Goal: Task Accomplishment & Management: Manage account settings

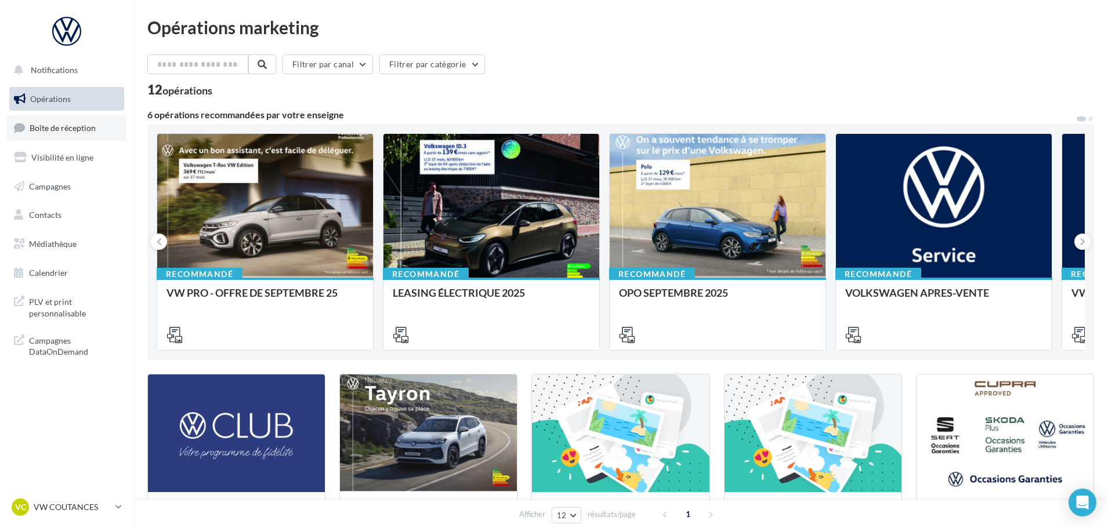
click at [80, 124] on span "Boîte de réception" at bounding box center [63, 128] width 66 height 10
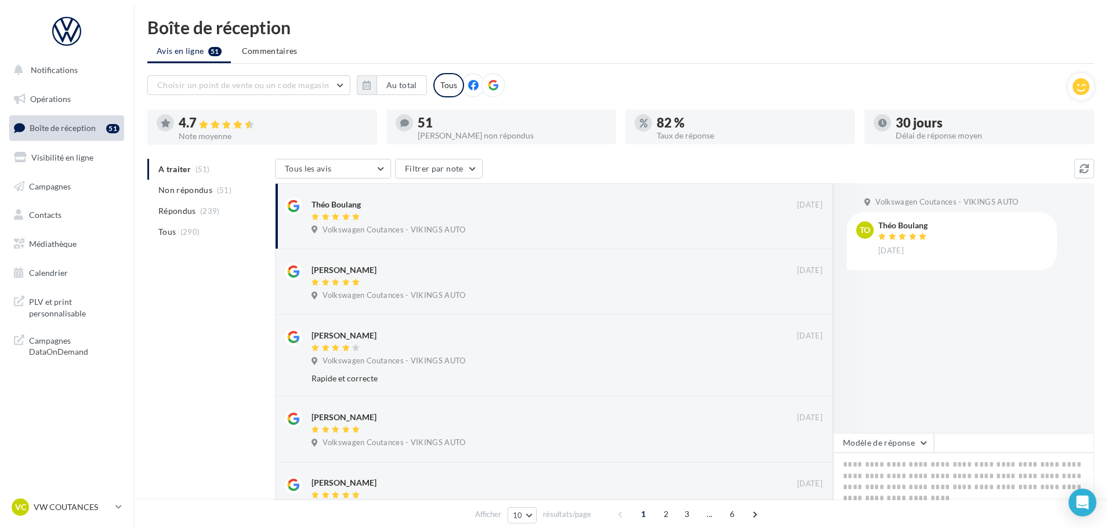
click at [21, 524] on div "VC VW COUTANCES vw-cou-vau" at bounding box center [66, 513] width 133 height 32
click at [44, 509] on p "VW COUTANCES" at bounding box center [72, 508] width 77 height 12
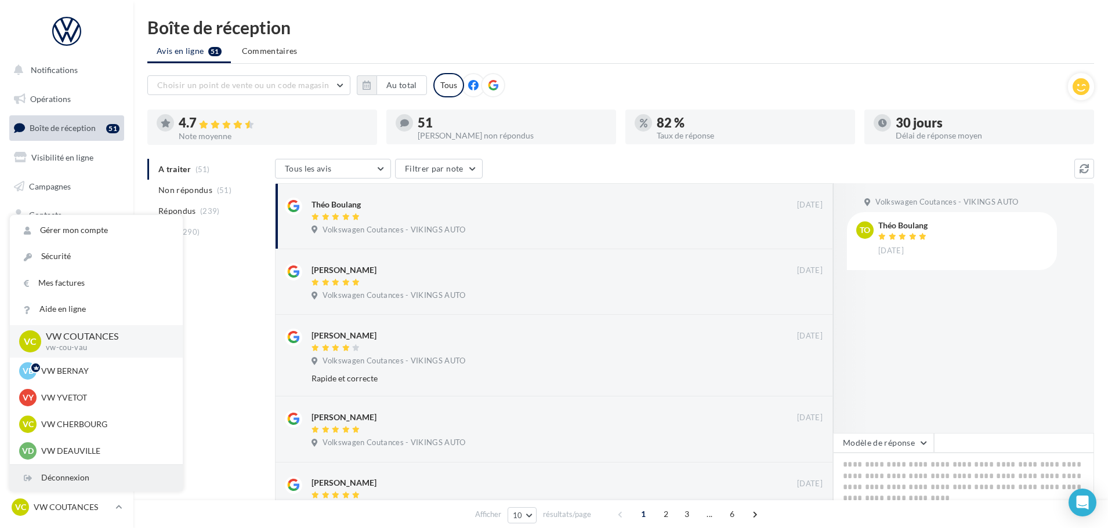
click at [47, 483] on div "Déconnexion" at bounding box center [96, 478] width 173 height 26
